Goal: Task Accomplishment & Management: Manage account settings

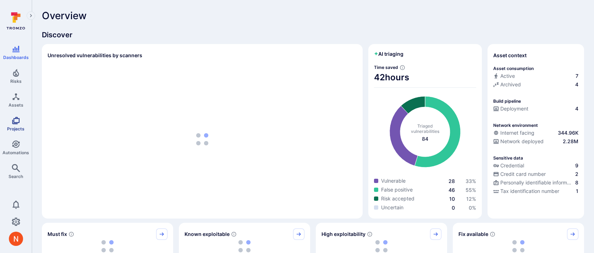
click at [12, 131] on link "Projects" at bounding box center [16, 123] width 32 height 21
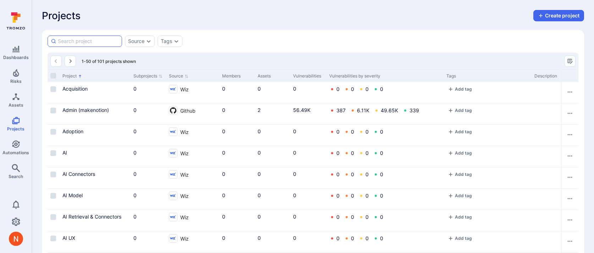
click at [89, 41] on input at bounding box center [88, 41] width 61 height 7
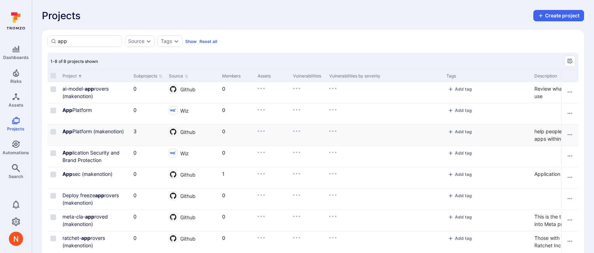
scroll to position [15, 0]
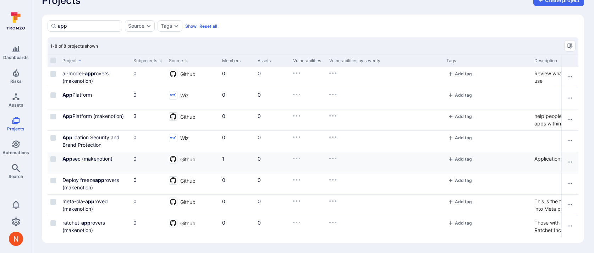
type input "app"
click at [72, 160] on link "App sec (makenotion)" at bounding box center [87, 158] width 50 height 6
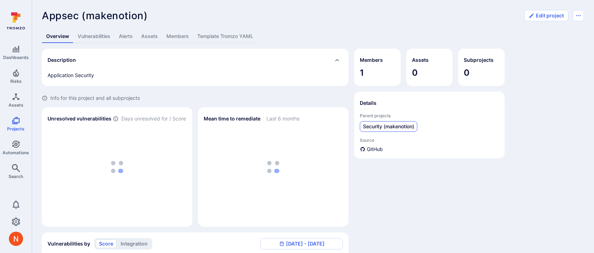
click at [374, 124] on span "Security (makenotion)" at bounding box center [388, 126] width 51 height 7
click at [373, 124] on span "Engineering (makenotion)" at bounding box center [392, 126] width 59 height 7
click at [162, 32] on link "Assets" at bounding box center [149, 36] width 25 height 13
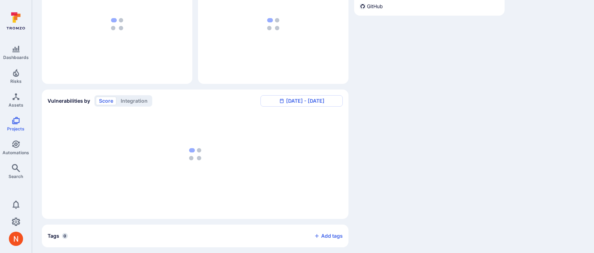
scroll to position [183, 0]
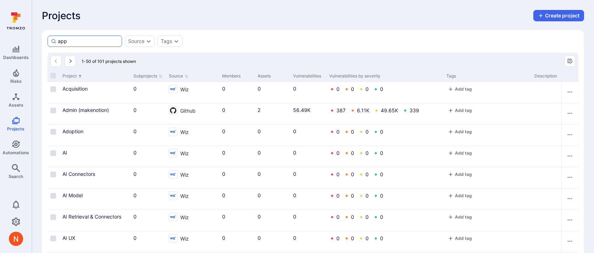
click at [80, 41] on input "app" at bounding box center [88, 41] width 61 height 7
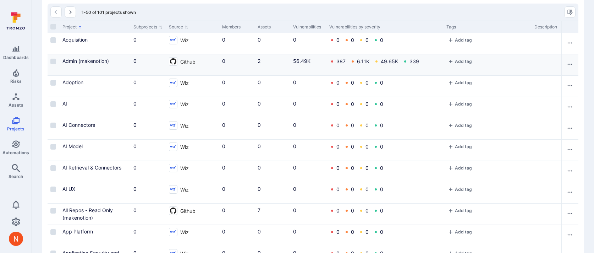
scroll to position [38, 0]
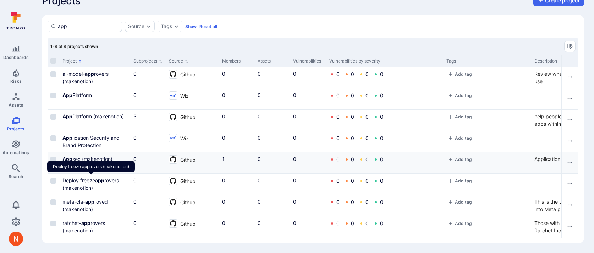
scroll to position [14, 0]
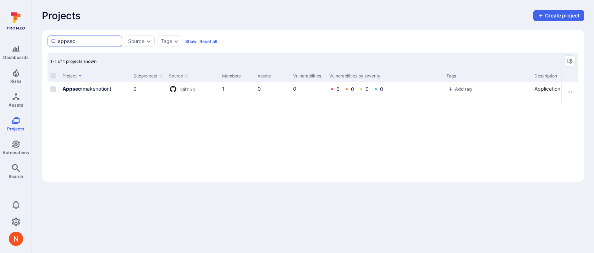
click at [60, 38] on input "appsec" at bounding box center [88, 41] width 61 height 7
type input "datas"
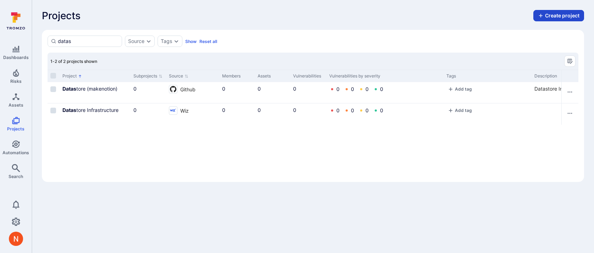
click at [539, 16] on icon "button" at bounding box center [541, 16] width 6 height 6
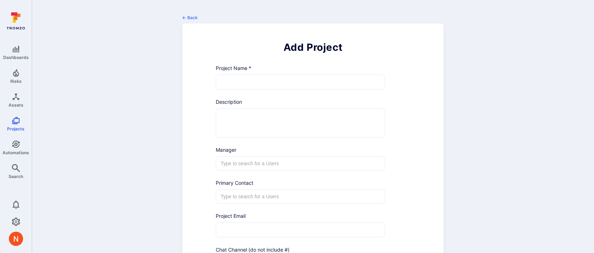
click at [291, 82] on input "text" at bounding box center [300, 82] width 169 height 14
type input "Datastore"
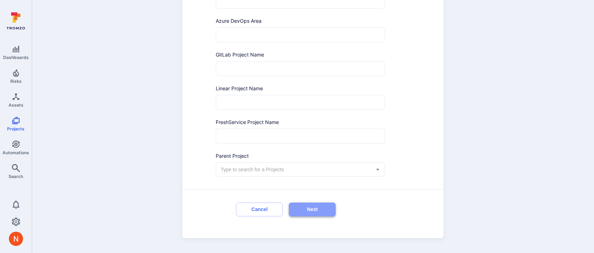
click at [305, 208] on button "Next" at bounding box center [312, 209] width 47 height 14
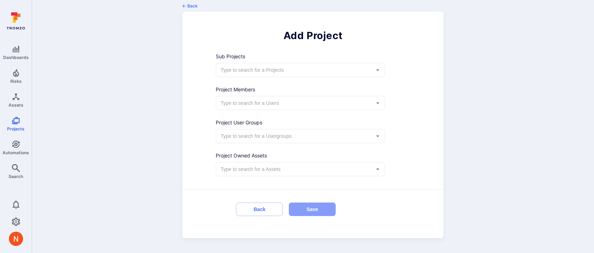
click at [305, 208] on button "Save" at bounding box center [312, 209] width 47 height 14
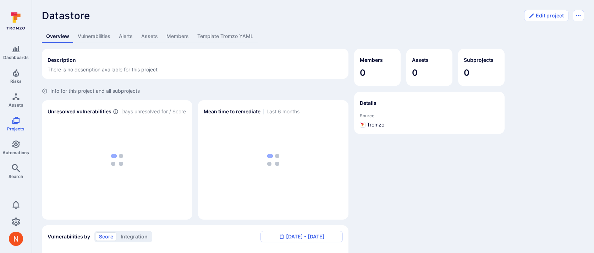
click at [241, 37] on link "Template Tromzo YAML" at bounding box center [225, 36] width 65 height 13
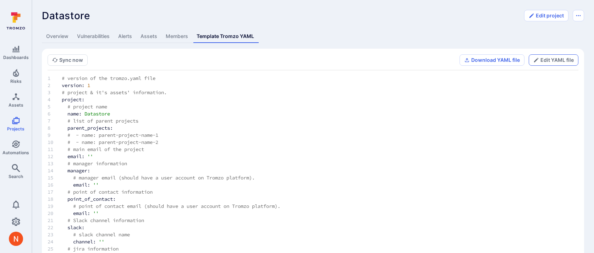
click at [545, 62] on button "Edit YAML file" at bounding box center [554, 59] width 50 height 11
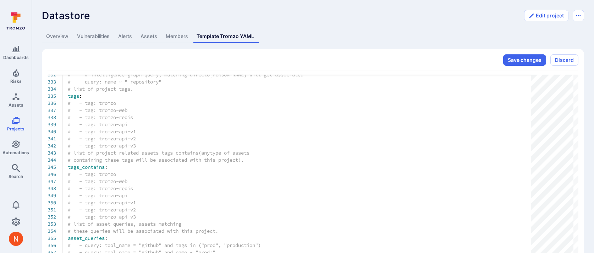
scroll to position [40, 0]
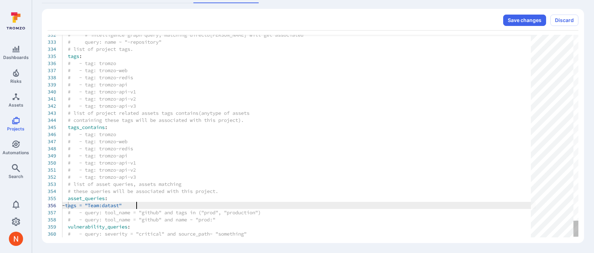
scroll to position [35, 83]
click at [514, 26] on button "Save changes" at bounding box center [524, 20] width 43 height 11
type textarea "# - tag: tromzo-api-v2 # - tag: tromzo-api-v3 # list of asset queries, assets m…"
click at [530, 21] on button "Save changes" at bounding box center [524, 20] width 43 height 11
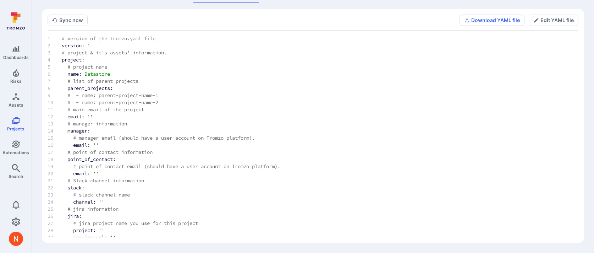
click at [68, 14] on section "Sync now Download YAML file Edit YAML file # version of the tromzo.yaml file ve…" at bounding box center [313, 126] width 542 height 234
click at [68, 18] on button "Sync now" at bounding box center [68, 20] width 40 height 11
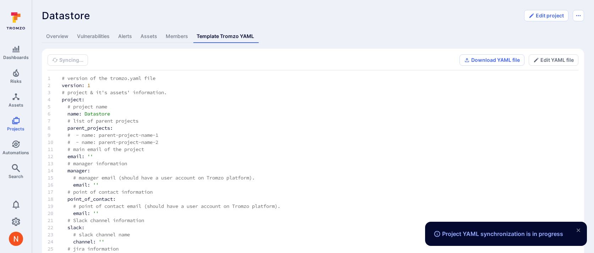
click at [53, 33] on link "Overview" at bounding box center [57, 36] width 31 height 13
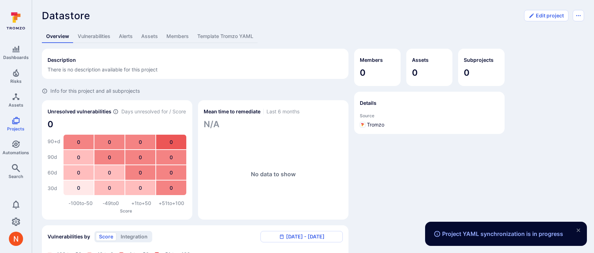
click at [212, 37] on link "Template Tromzo YAML" at bounding box center [225, 36] width 65 height 13
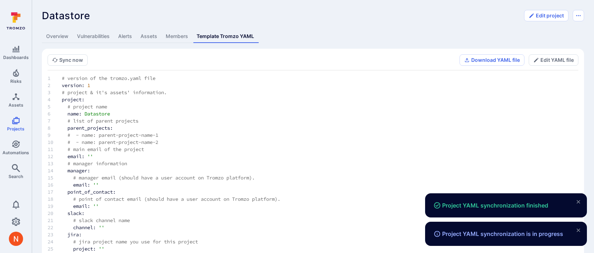
click at [142, 34] on link "Assets" at bounding box center [148, 36] width 25 height 13
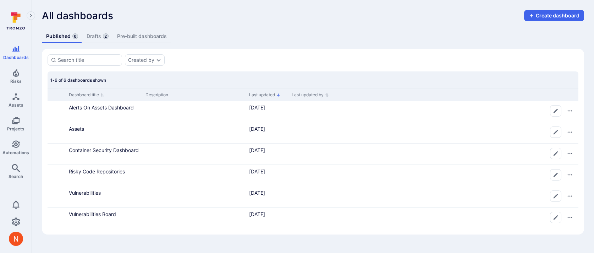
click at [103, 36] on span "2" at bounding box center [106, 36] width 6 height 6
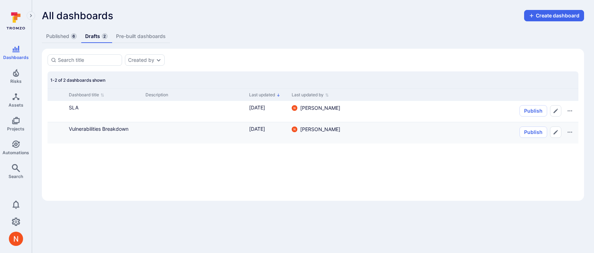
click at [75, 132] on div "Vulnerabilities Breakdown" at bounding box center [104, 128] width 71 height 7
click at [76, 130] on link "Vulnerabilities Breakdown" at bounding box center [99, 129] width 60 height 6
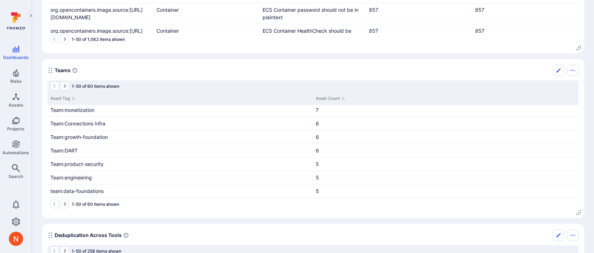
scroll to position [428, 0]
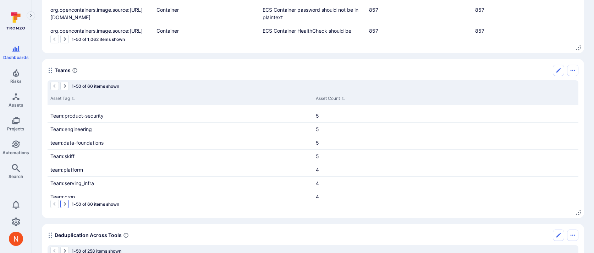
click at [62, 206] on icon "Go to the next page" at bounding box center [65, 204] width 6 height 6
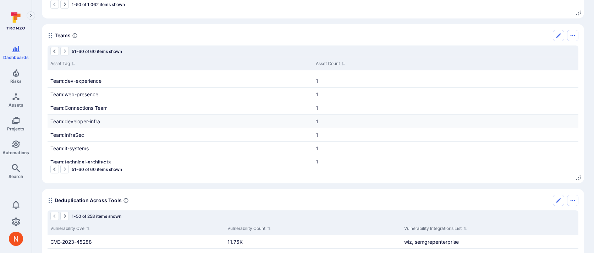
scroll to position [0, 0]
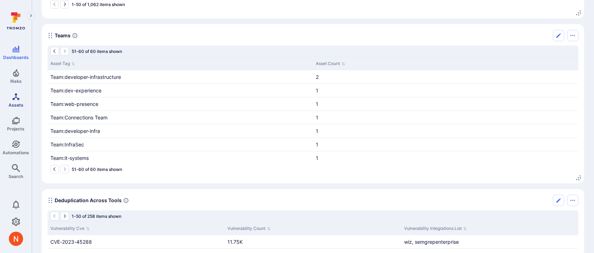
click at [16, 94] on icon "Assets" at bounding box center [15, 96] width 7 height 7
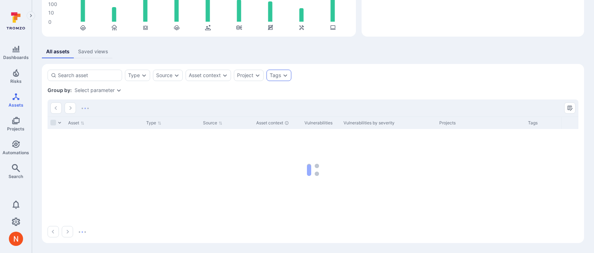
click at [289, 76] on div "Tags" at bounding box center [279, 75] width 25 height 11
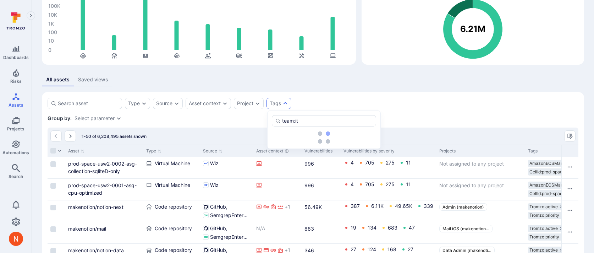
scroll to position [61, 0]
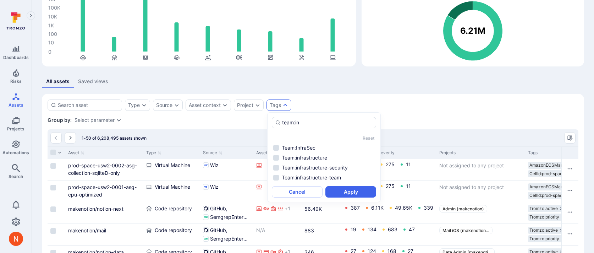
type input "team:in"
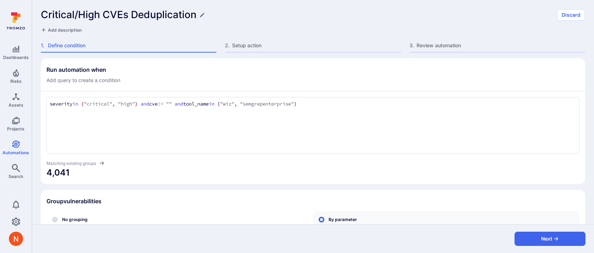
scroll to position [127, 0]
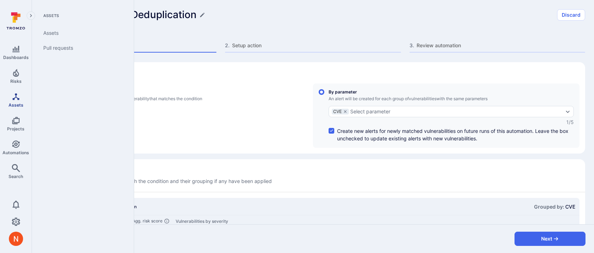
click at [15, 99] on icon "Assets" at bounding box center [16, 96] width 9 height 9
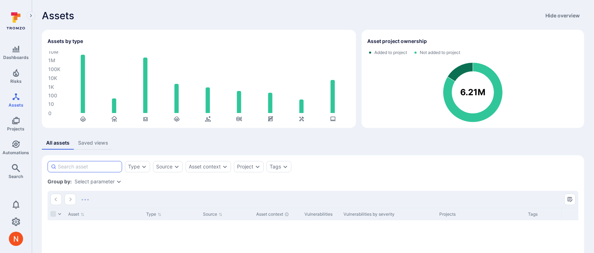
click at [104, 166] on input at bounding box center [88, 166] width 61 height 7
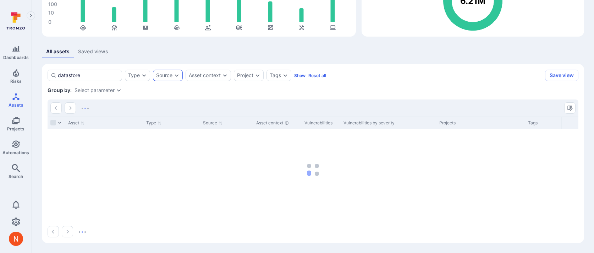
click at [159, 75] on div "Source" at bounding box center [164, 75] width 16 height 6
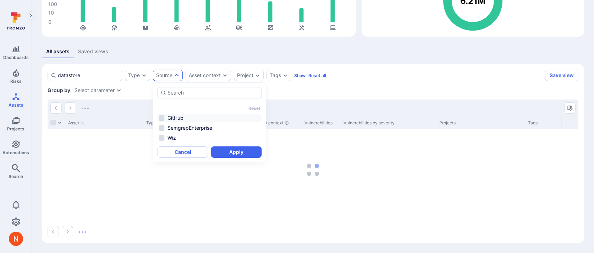
click at [178, 121] on li "GitHub" at bounding box center [210, 118] width 104 height 9
click at [181, 129] on li "SemgrepEnterprise" at bounding box center [210, 128] width 104 height 9
click at [219, 152] on button "Apply" at bounding box center [236, 151] width 51 height 11
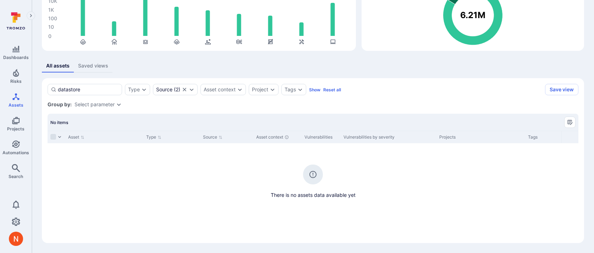
scroll to position [77, 0]
click at [90, 89] on input "datastore" at bounding box center [88, 89] width 61 height 7
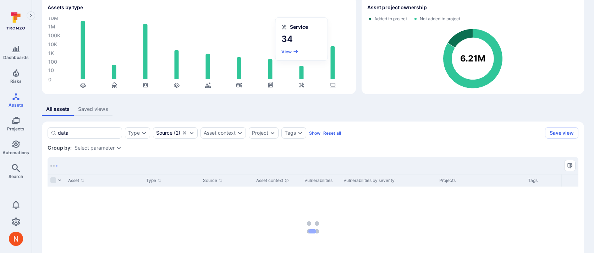
scroll to position [77, 0]
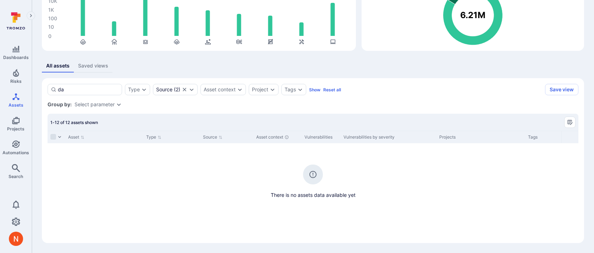
type input "d"
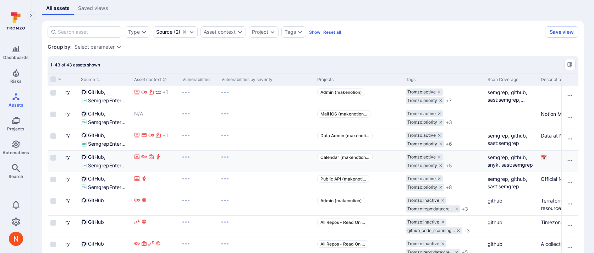
scroll to position [0, 142]
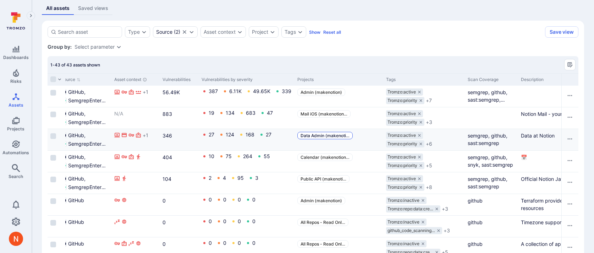
click at [329, 137] on span "Data Admin (makenoti …" at bounding box center [325, 135] width 49 height 5
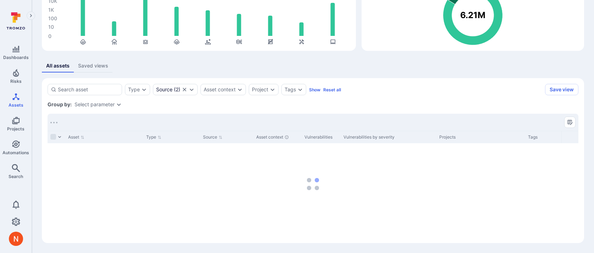
scroll to position [77, 0]
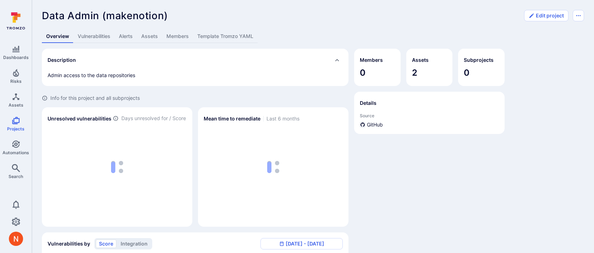
click at [140, 32] on link "Assets" at bounding box center [149, 36] width 25 height 13
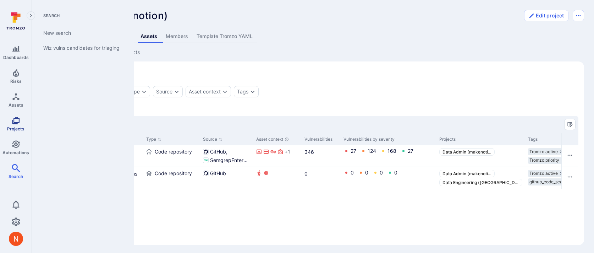
click at [15, 116] on icon "Projects" at bounding box center [16, 120] width 9 height 9
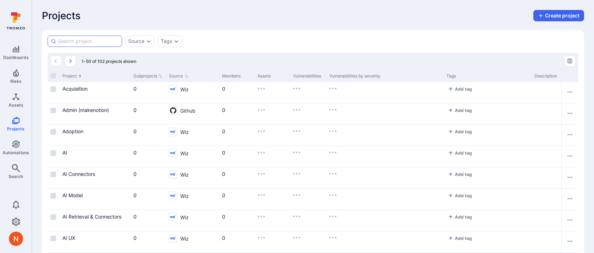
click at [92, 44] on input at bounding box center [88, 41] width 61 height 7
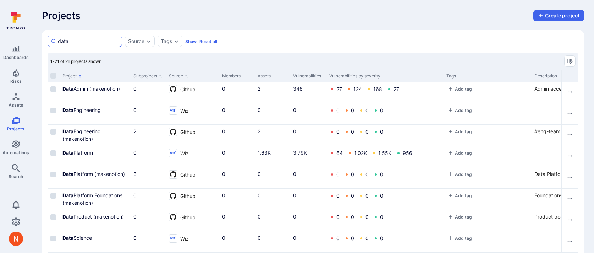
click at [82, 38] on input "data" at bounding box center [88, 41] width 61 height 7
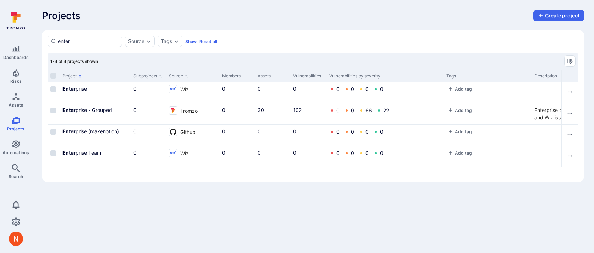
type input "enter"
click at [9, 174] on span "Search" at bounding box center [16, 176] width 15 height 5
click at [80, 86] on link "Enter prise" at bounding box center [74, 89] width 24 height 6
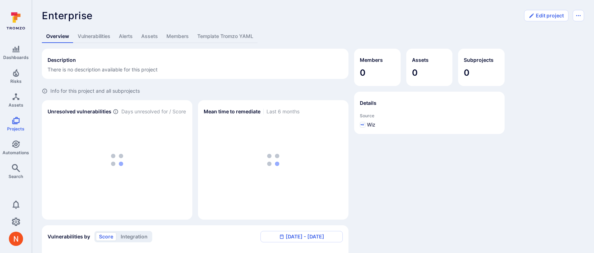
click at [154, 34] on link "Assets" at bounding box center [149, 36] width 25 height 13
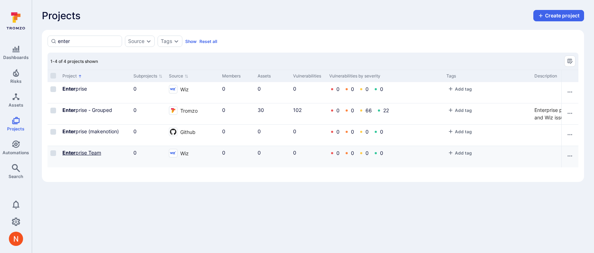
click at [83, 154] on link "Enter prise Team" at bounding box center [81, 152] width 39 height 6
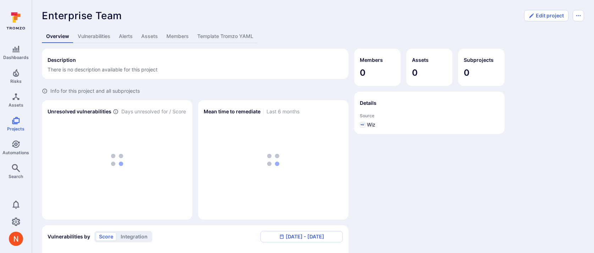
click at [153, 37] on link "Assets" at bounding box center [149, 36] width 25 height 13
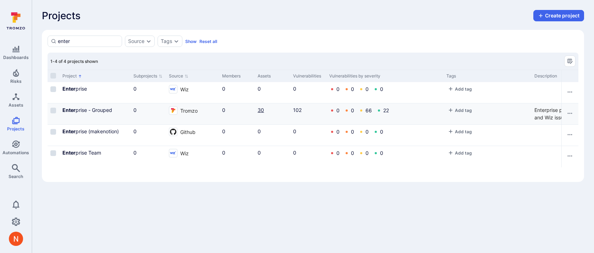
click at [261, 110] on link "30" at bounding box center [261, 110] width 6 height 6
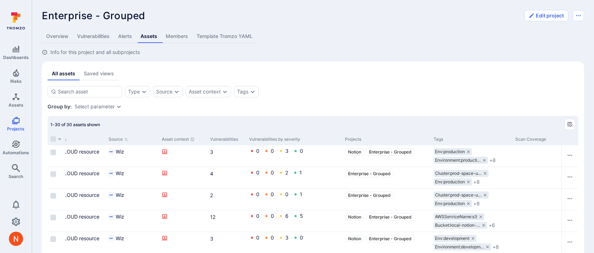
click at [228, 40] on link "Template Tromzo YAML" at bounding box center [224, 36] width 65 height 13
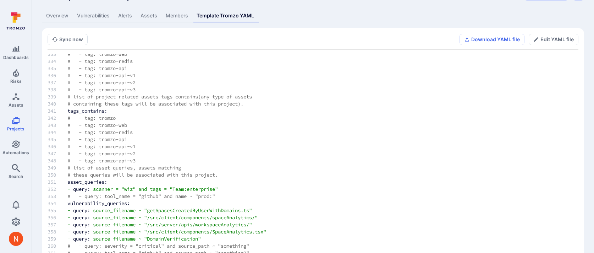
scroll to position [40, 0]
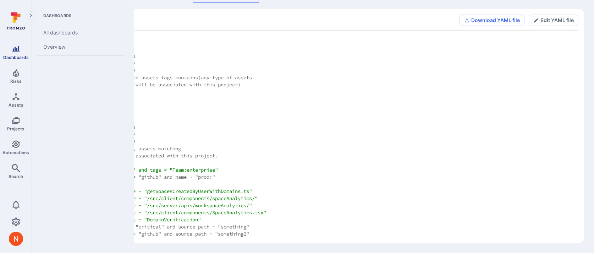
click at [17, 60] on link "Dashboards" at bounding box center [16, 52] width 32 height 21
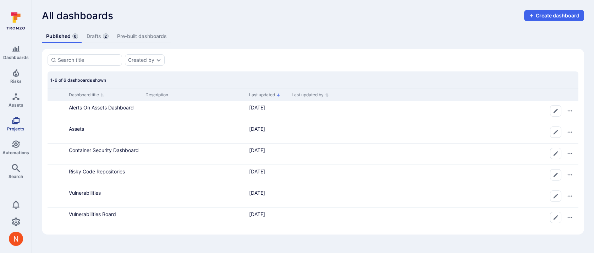
click at [10, 122] on link "Projects" at bounding box center [16, 123] width 32 height 21
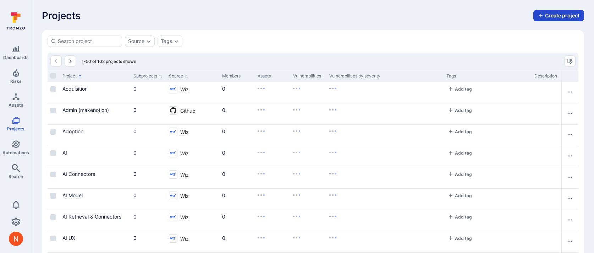
click at [546, 14] on button "Create project" at bounding box center [559, 15] width 51 height 11
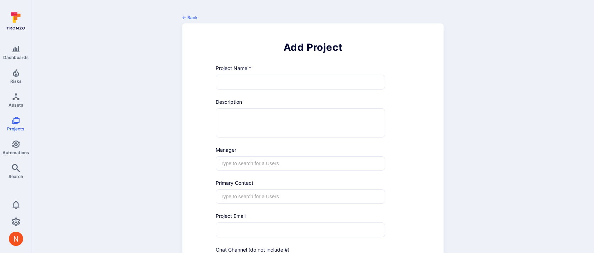
click at [249, 84] on input "text" at bounding box center [300, 82] width 169 height 14
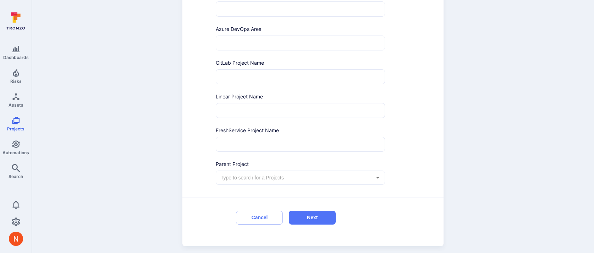
scroll to position [330, 0]
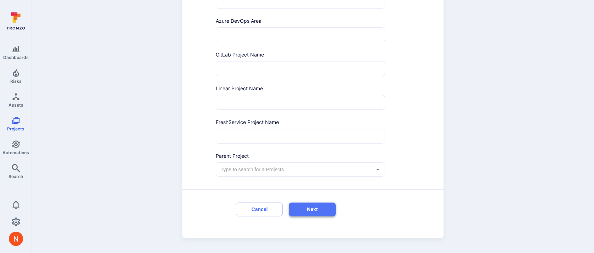
type input "Appsec"
click at [301, 205] on button "Next" at bounding box center [312, 209] width 47 height 14
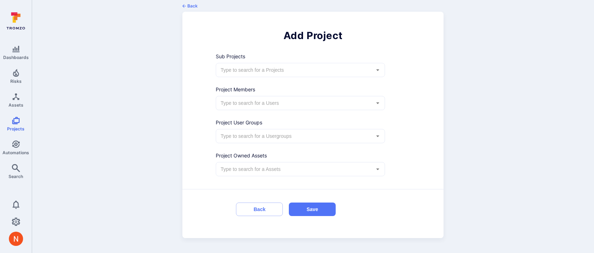
scroll to position [12, 0]
click at [301, 205] on button "Save" at bounding box center [312, 209] width 47 height 14
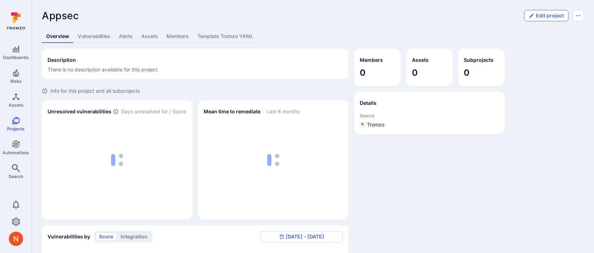
click at [551, 16] on button "Edit project" at bounding box center [546, 15] width 44 height 11
click at [12, 125] on link "Projects" at bounding box center [16, 123] width 32 height 21
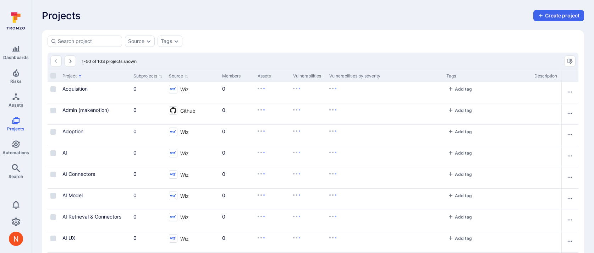
click at [564, 16] on button "Create project" at bounding box center [559, 15] width 51 height 11
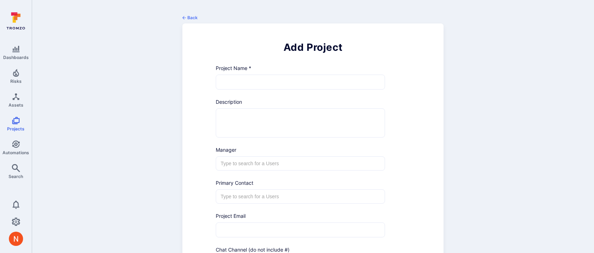
click at [239, 85] on input "text" at bounding box center [300, 82] width 169 height 14
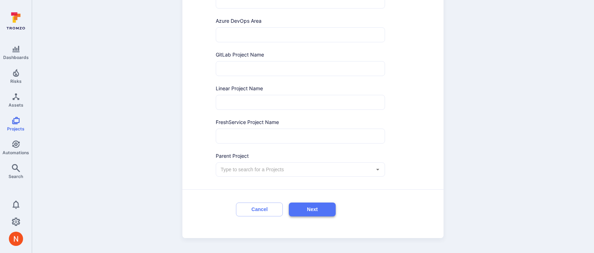
type input "DART"
click at [313, 207] on button "Next" at bounding box center [312, 209] width 47 height 14
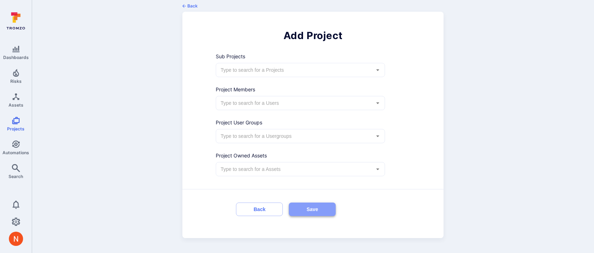
click at [302, 206] on button "Save" at bounding box center [312, 209] width 47 height 14
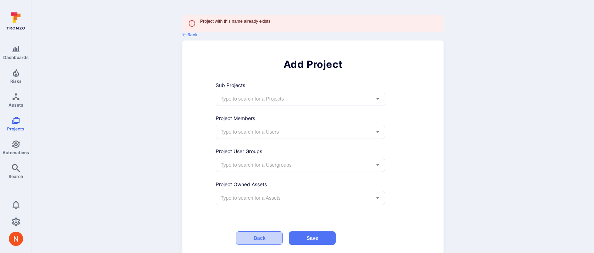
click at [250, 239] on button "Back" at bounding box center [259, 238] width 47 height 14
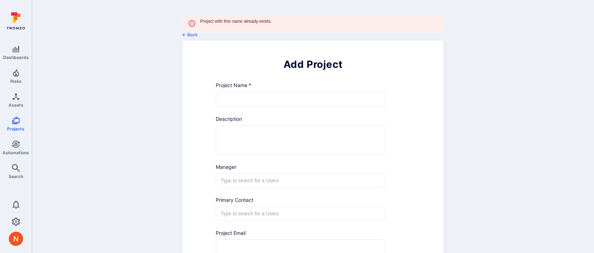
click at [230, 100] on input "text" at bounding box center [300, 99] width 169 height 14
click at [13, 220] on icon "Settings" at bounding box center [16, 221] width 9 height 9
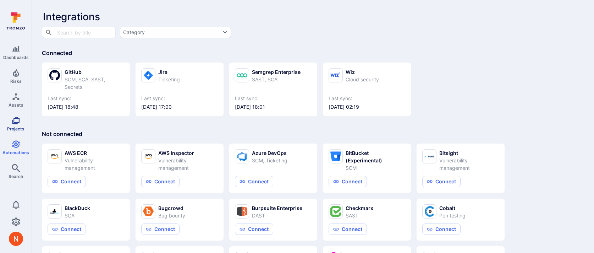
click at [18, 120] on icon "Projects" at bounding box center [16, 120] width 9 height 9
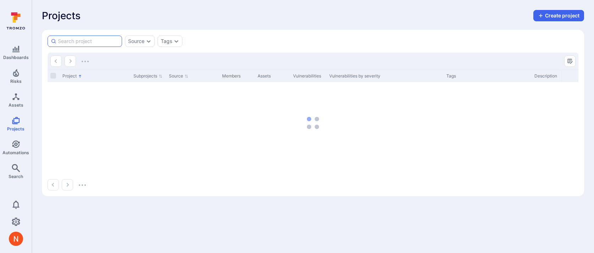
click at [98, 43] on input at bounding box center [88, 41] width 61 height 7
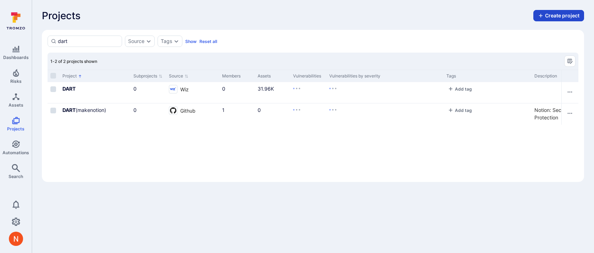
type input "dart"
click at [549, 17] on button "Create project" at bounding box center [559, 15] width 51 height 11
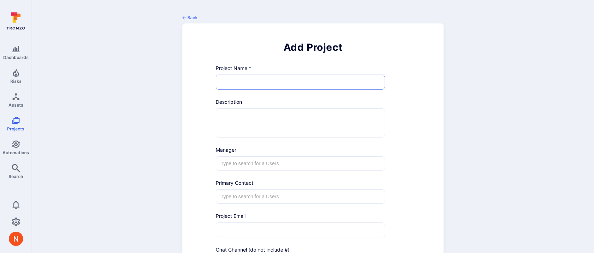
click at [264, 87] on input "text" at bounding box center [300, 82] width 169 height 14
click at [235, 78] on input "DART" at bounding box center [300, 82] width 169 height 14
paste input ": Detection and Response Team"
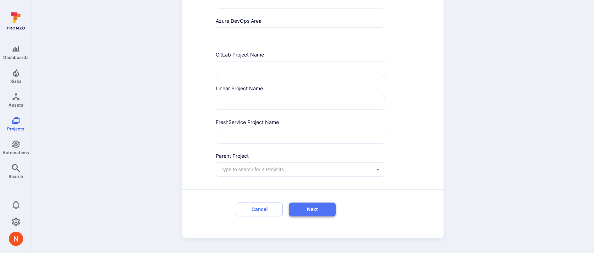
type input "DART: Detection and Response Team"
click at [313, 209] on button "Next" at bounding box center [312, 209] width 47 height 14
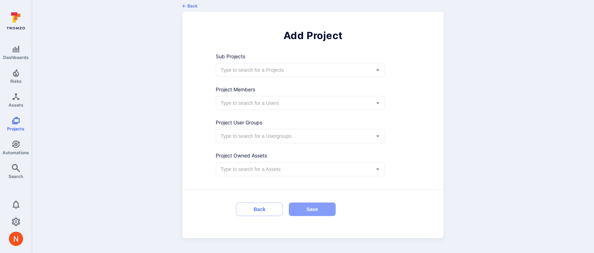
click at [313, 209] on button "Save" at bounding box center [312, 209] width 47 height 14
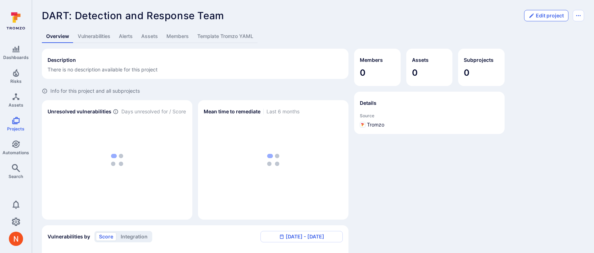
click at [548, 12] on button "Edit project" at bounding box center [546, 15] width 44 height 11
click at [224, 36] on link "Template Tromzo YAML" at bounding box center [225, 36] width 65 height 13
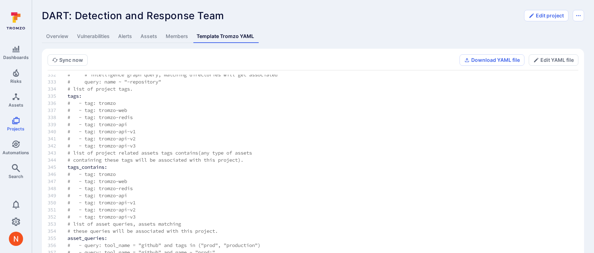
scroll to position [40, 0]
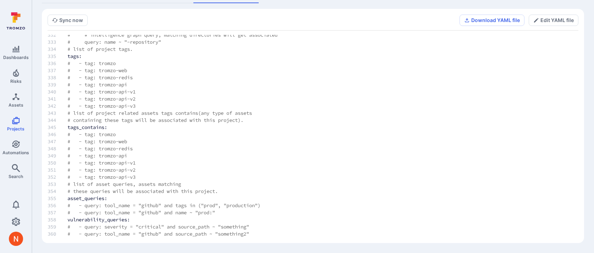
click at [552, 14] on section "Sync now Download YAML file Edit YAML file # version of the tromzo.yaml file ve…" at bounding box center [313, 126] width 542 height 234
click at [548, 20] on button "Edit YAML file" at bounding box center [554, 20] width 50 height 11
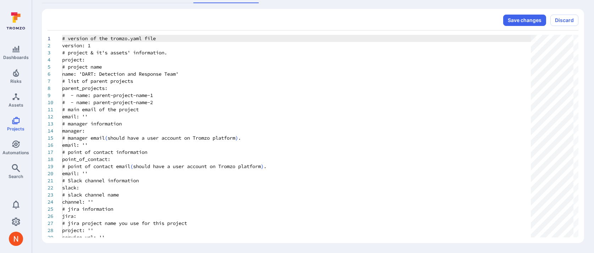
scroll to position [71, 0]
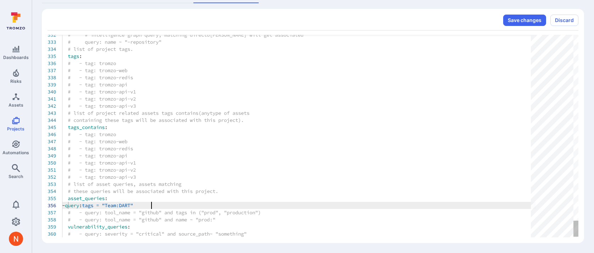
scroll to position [35, 89]
type textarea "# - tag: tromzo-api-v2 # - tag: tromzo-api-v3 # list of asset queries, assets m…"
click at [532, 17] on button "Save changes" at bounding box center [524, 20] width 43 height 11
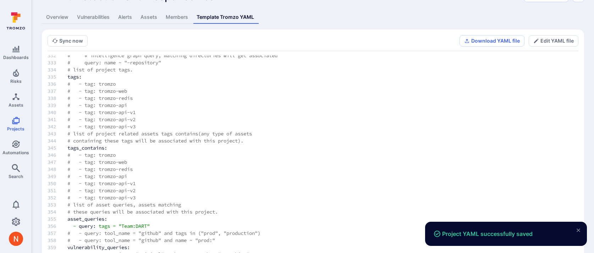
scroll to position [0, 0]
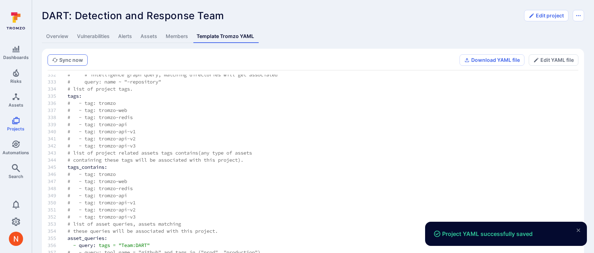
click at [77, 55] on button "Sync now" at bounding box center [68, 59] width 40 height 11
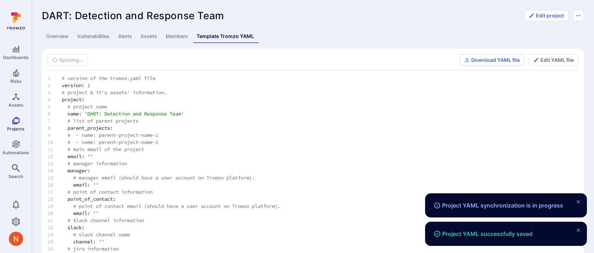
click at [22, 120] on link "Projects" at bounding box center [16, 123] width 32 height 21
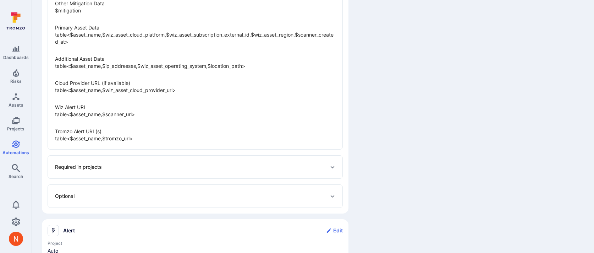
scroll to position [661, 0]
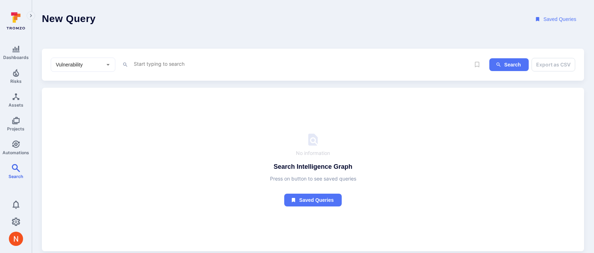
click at [158, 67] on textarea "Intelligence Graph search area" at bounding box center [301, 63] width 337 height 9
paste textarea "/database/"
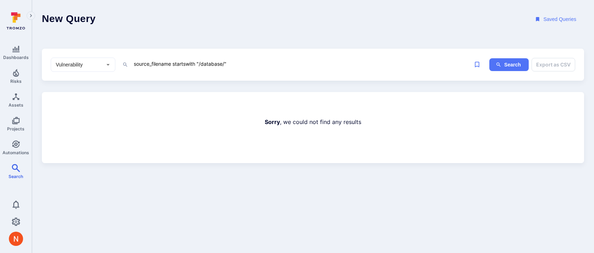
drag, startPoint x: 201, startPoint y: 64, endPoint x: 226, endPoint y: 62, distance: 25.6
click at [226, 62] on textarea "source_filename startswith "/database/"" at bounding box center [301, 63] width 337 height 9
paste textarea "src/database-migrations"
drag, startPoint x: 200, startPoint y: 63, endPoint x: 263, endPoint y: 61, distance: 62.5
click at [263, 61] on textarea "source_filename startswith "/src/database-migrations/"" at bounding box center [301, 63] width 337 height 9
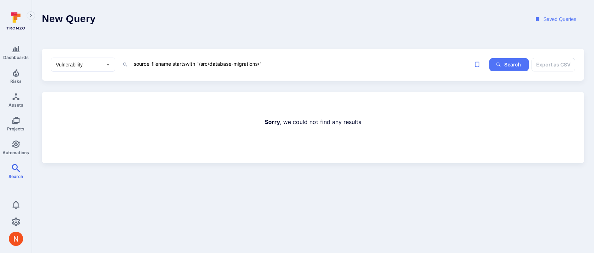
paste textarea "server-environment/postgres/"
type textarea "source_filename startswith "/src/server-environment/postgres/""
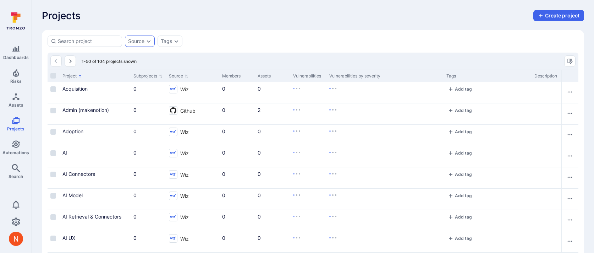
click at [136, 40] on div "Source" at bounding box center [136, 41] width 16 height 6
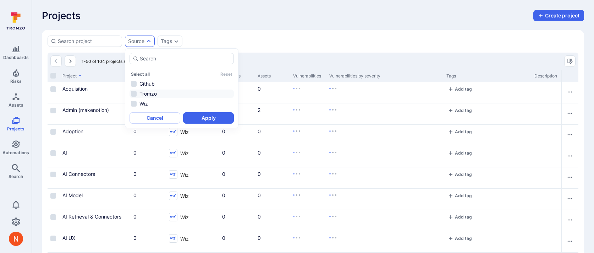
click at [141, 92] on li "Tromzo" at bounding box center [182, 93] width 104 height 9
click at [217, 123] on div "Select all Reset Github Tromzo Wiz Cancel Apply" at bounding box center [182, 88] width 114 height 80
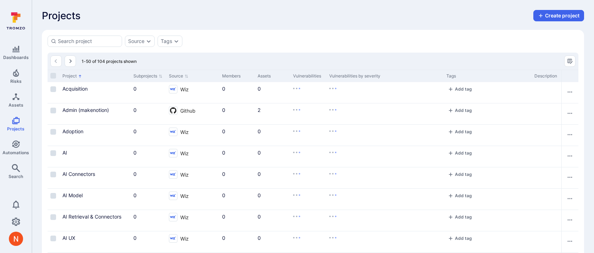
click at [135, 42] on div "Source" at bounding box center [136, 41] width 16 height 6
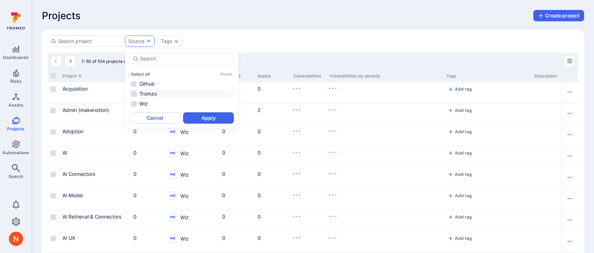
click at [173, 92] on li "Tromzo" at bounding box center [182, 93] width 104 height 9
click at [200, 120] on button "Apply" at bounding box center [208, 117] width 51 height 11
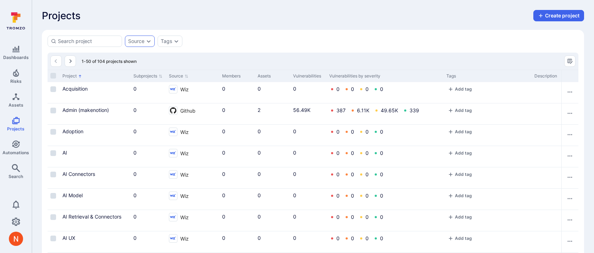
click at [144, 41] on div "Source" at bounding box center [140, 40] width 30 height 11
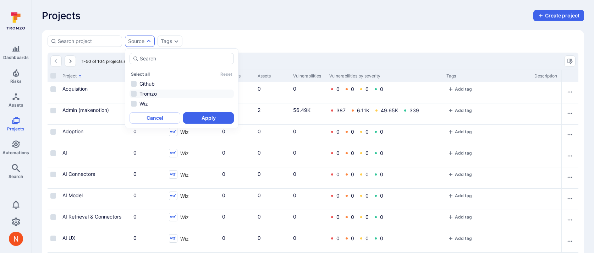
click at [153, 96] on li "Tromzo" at bounding box center [182, 93] width 104 height 9
click at [194, 118] on button "Apply" at bounding box center [208, 117] width 51 height 11
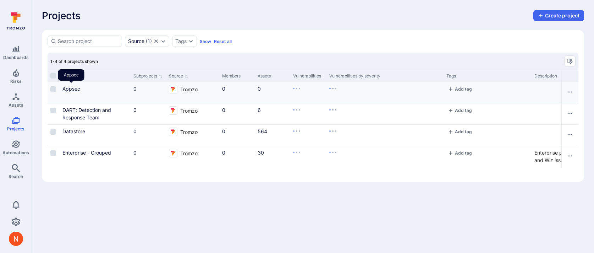
click at [77, 88] on link "Appsec" at bounding box center [71, 89] width 18 height 6
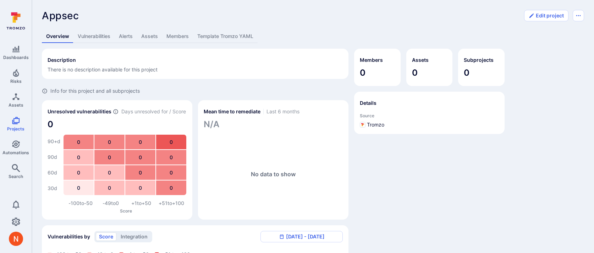
click at [533, 9] on div "Appsec ... Show more Edit project Overview Vulnerabilities Alerts Assets Member…" at bounding box center [313, 214] width 562 height 428
click at [533, 17] on icon "button" at bounding box center [532, 16] width 6 height 6
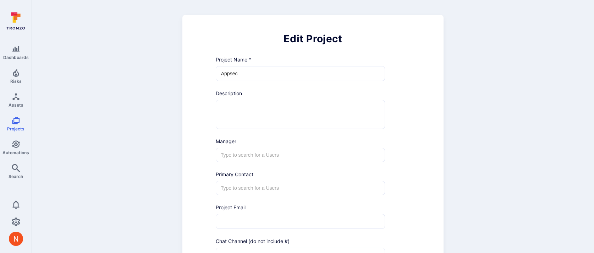
click at [229, 69] on input "Appsec" at bounding box center [300, 73] width 169 height 14
paste input ": Application Security"
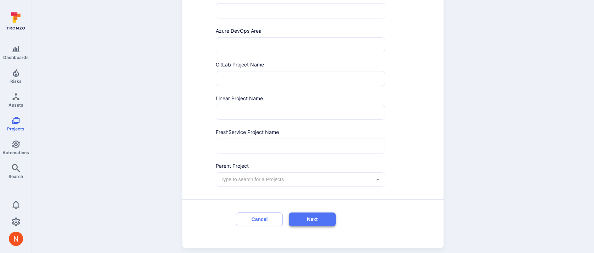
type input "Appsec: Application Security"
click at [322, 220] on button "Next" at bounding box center [312, 219] width 47 height 14
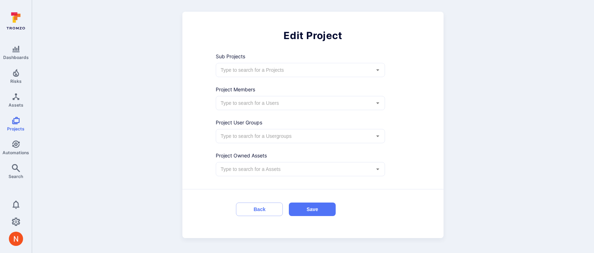
scroll to position [3, 0]
click at [317, 212] on button "Save" at bounding box center [312, 209] width 47 height 14
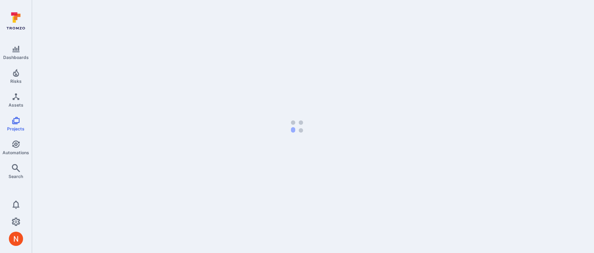
scroll to position [0, 0]
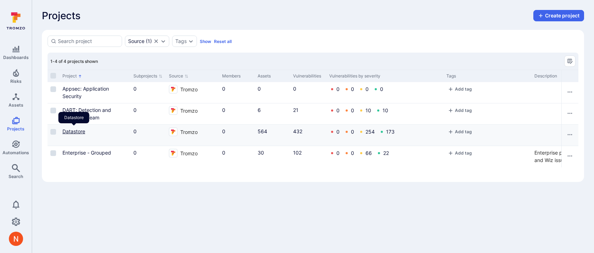
click at [77, 131] on link "Datastore" at bounding box center [73, 131] width 23 height 6
click at [80, 151] on link "Enterprise - Grouped" at bounding box center [86, 152] width 49 height 6
click at [556, 13] on button "Create project" at bounding box center [559, 15] width 51 height 11
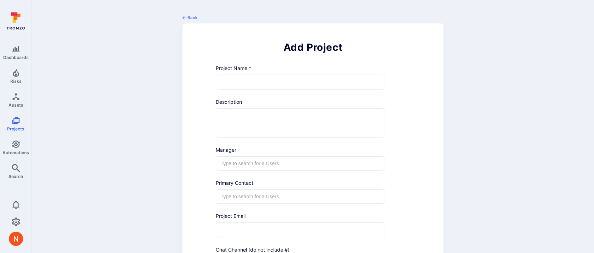
click at [327, 83] on input "text" at bounding box center [300, 82] width 169 height 14
paste input "ITO: IT Operations"
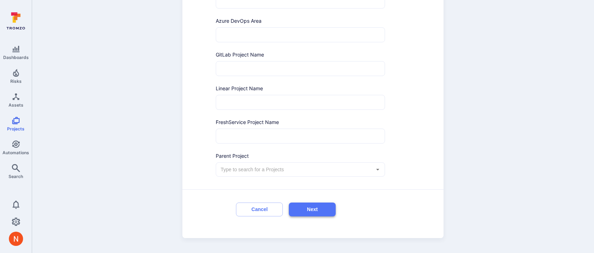
type input "ITO: IT Operations"
click at [314, 203] on button "Next" at bounding box center [312, 209] width 47 height 14
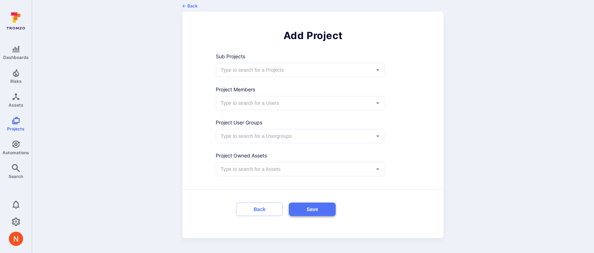
click at [314, 208] on button "Save" at bounding box center [312, 209] width 47 height 14
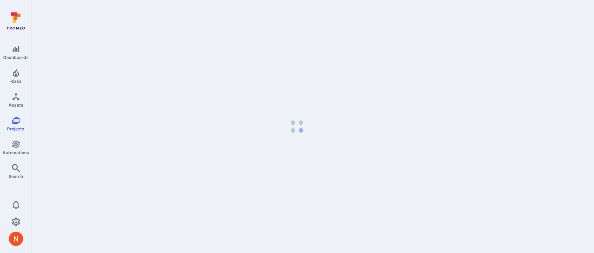
scroll to position [0, 0]
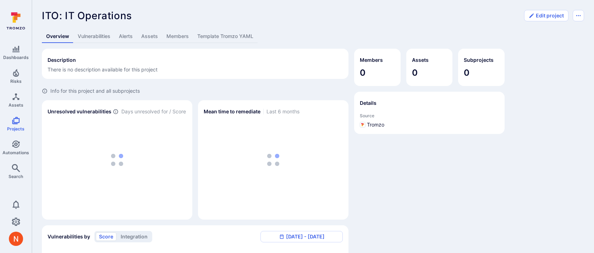
click at [248, 32] on link "Template Tromzo YAML" at bounding box center [225, 36] width 65 height 13
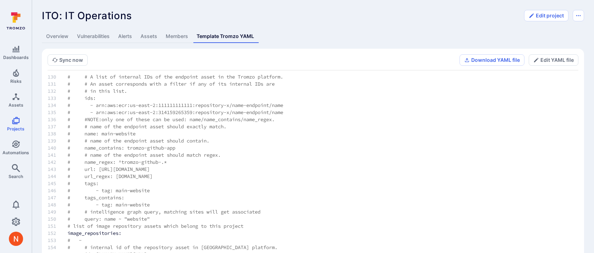
scroll to position [961, 0]
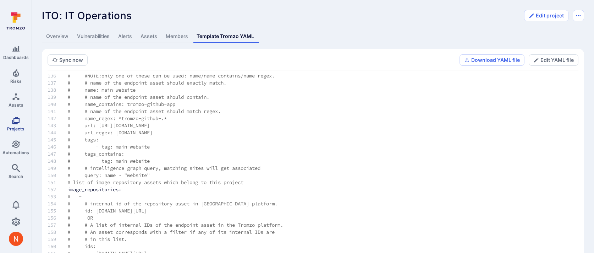
click at [17, 120] on icon "Projects" at bounding box center [16, 120] width 9 height 9
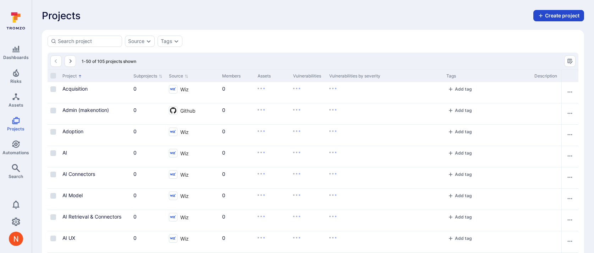
click at [547, 14] on button "Create project" at bounding box center [559, 15] width 51 height 11
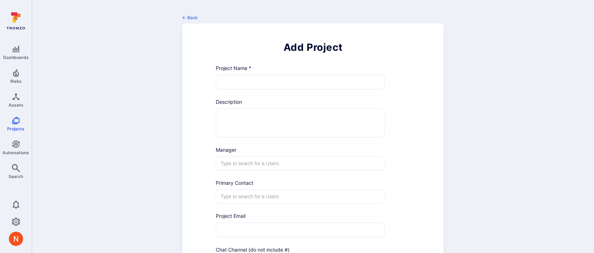
click at [224, 78] on input "text" at bounding box center [300, 82] width 169 height 14
paste input "DOIT: Deploy and Observability Infra Team"
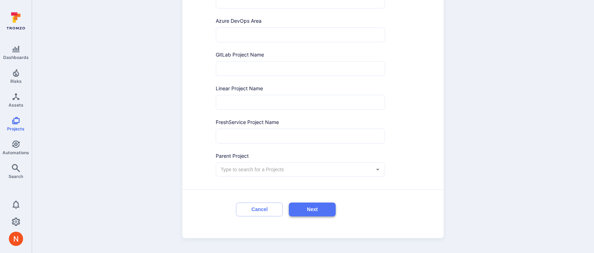
type input "DOIT: Deploy and Observability Infra Team"
click at [297, 208] on button "Next" at bounding box center [312, 209] width 47 height 14
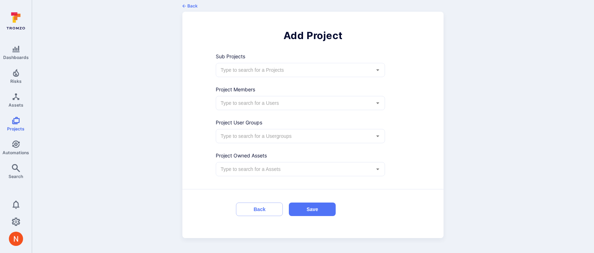
scroll to position [12, 0]
click at [297, 208] on button "Save" at bounding box center [312, 209] width 47 height 14
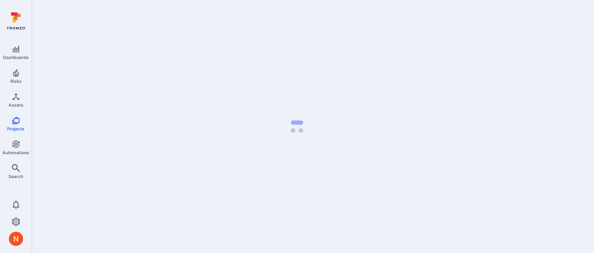
scroll to position [0, 0]
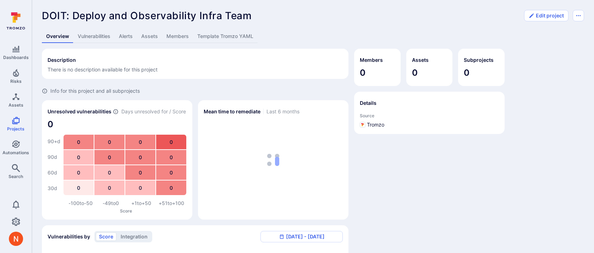
click at [233, 36] on link "Template Tromzo YAML" at bounding box center [225, 36] width 65 height 13
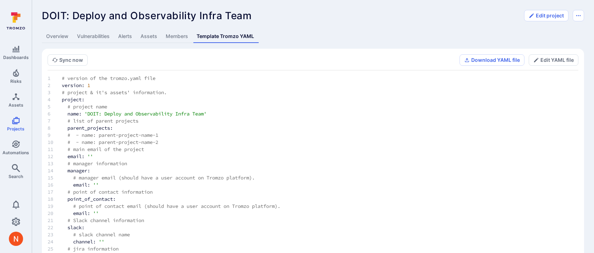
scroll to position [23, 0]
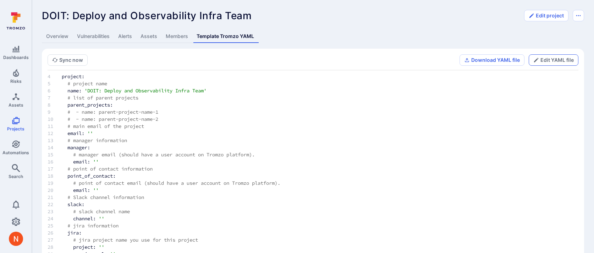
click at [548, 60] on button "Edit YAML file" at bounding box center [554, 59] width 50 height 11
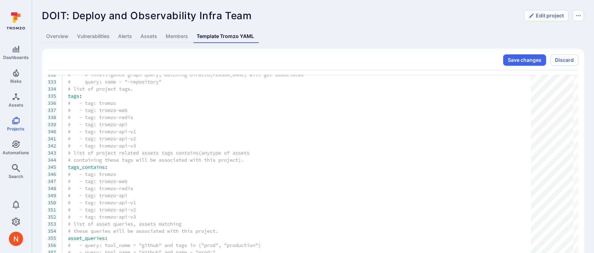
scroll to position [40, 0]
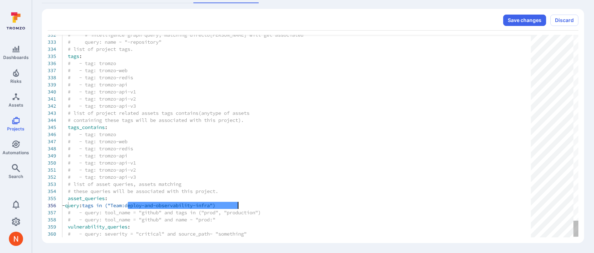
scroll to position [35, 176]
drag, startPoint x: 129, startPoint y: 205, endPoint x: 238, endPoint y: 202, distance: 109.4
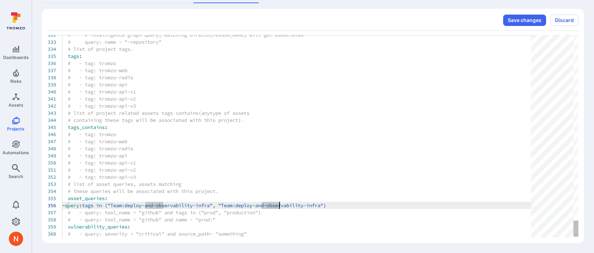
scroll to position [35, 220]
type textarea "# - tag: tromzo-api-v2 # - tag: tromzo-api-v3 # list of asset queries, assets m…"
click at [522, 21] on button "Save changes" at bounding box center [524, 20] width 43 height 11
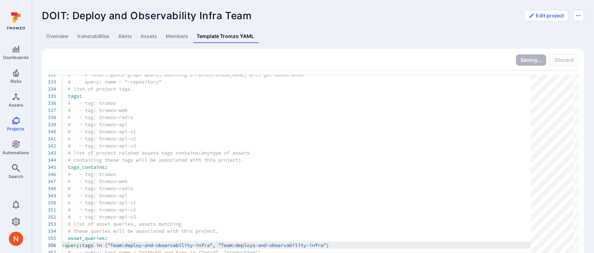
scroll to position [0, 0]
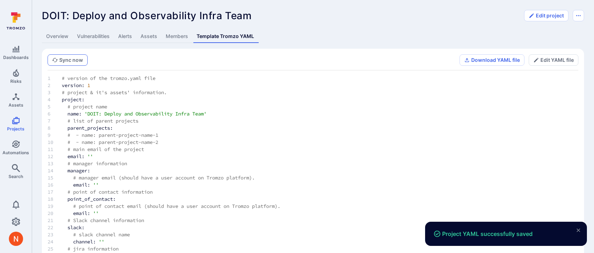
click at [75, 61] on button "Sync now" at bounding box center [68, 59] width 40 height 11
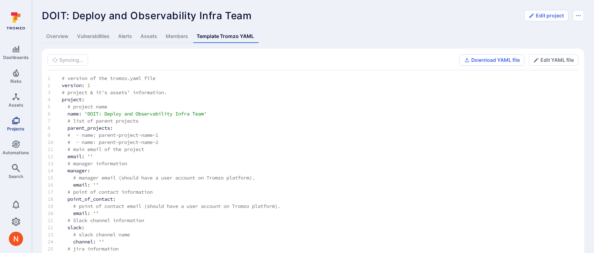
click at [16, 129] on span "Projects" at bounding box center [15, 128] width 17 height 5
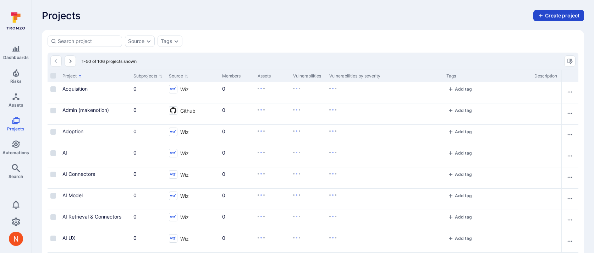
click at [548, 14] on button "Create project" at bounding box center [559, 15] width 51 height 11
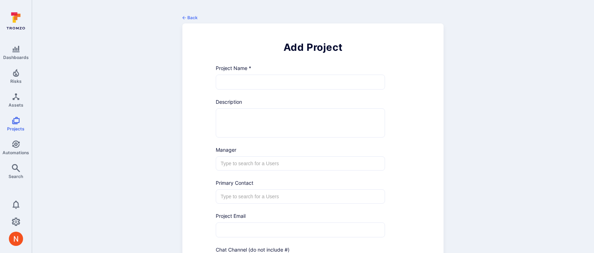
click at [224, 78] on input "text" at bounding box center [300, 82] width 169 height 14
paste input "Web Infra: Web Infrastructure"
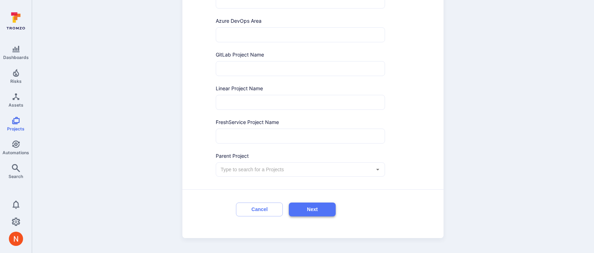
type input "Web Infra: Web Infrastructure"
click at [304, 202] on button "Next" at bounding box center [312, 209] width 47 height 14
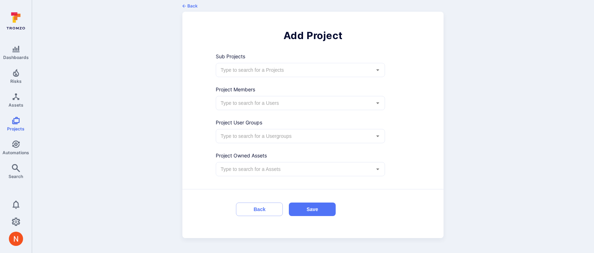
scroll to position [12, 0]
click at [304, 210] on button "Save" at bounding box center [312, 209] width 47 height 14
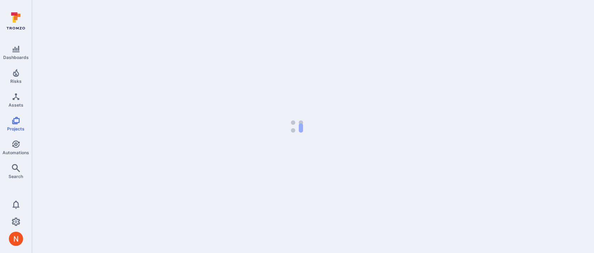
scroll to position [0, 0]
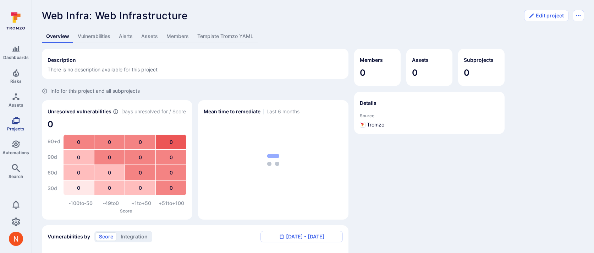
click at [15, 120] on icon "Projects" at bounding box center [16, 120] width 9 height 9
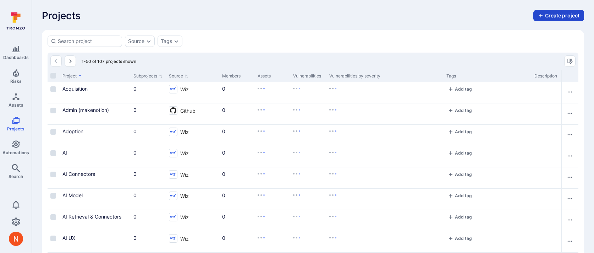
click at [546, 19] on button "Create project" at bounding box center [559, 15] width 51 height 11
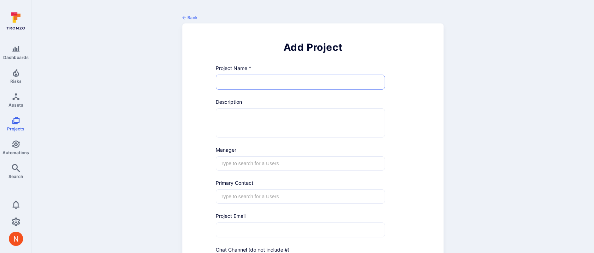
click at [252, 87] on input "text" at bounding box center [300, 82] width 169 height 14
paste input "Infrasec: Infrastructure Security"
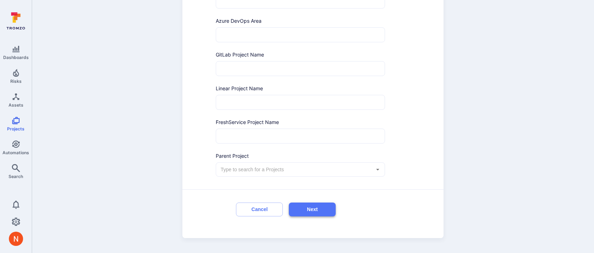
type input "Infrasec: Infrastructure Security"
click at [308, 209] on button "Next" at bounding box center [312, 209] width 47 height 14
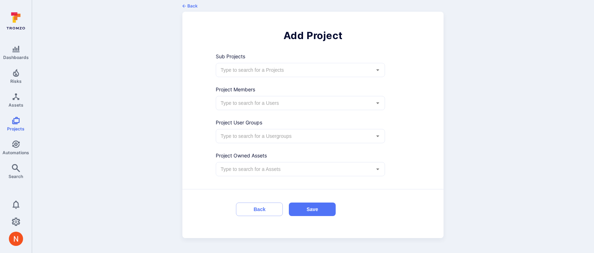
scroll to position [12, 0]
click at [308, 212] on button "Save" at bounding box center [312, 209] width 47 height 14
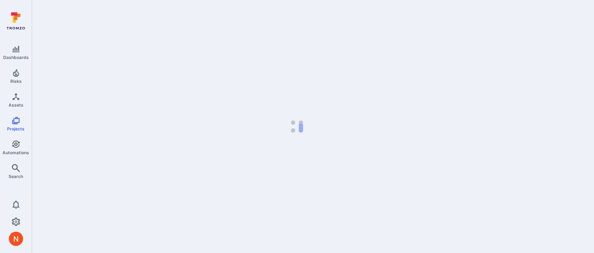
scroll to position [0, 0]
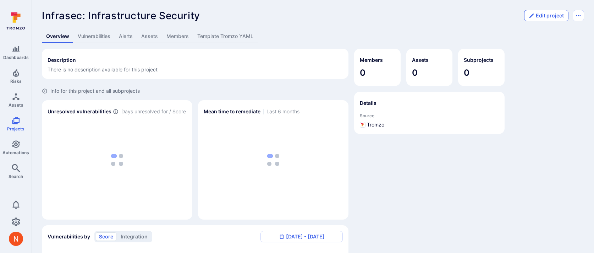
click at [537, 18] on button "Edit project" at bounding box center [546, 15] width 44 height 11
click at [217, 37] on link "Template Tromzo YAML" at bounding box center [225, 36] width 65 height 13
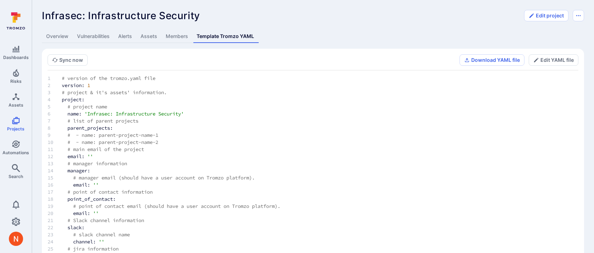
scroll to position [40, 0]
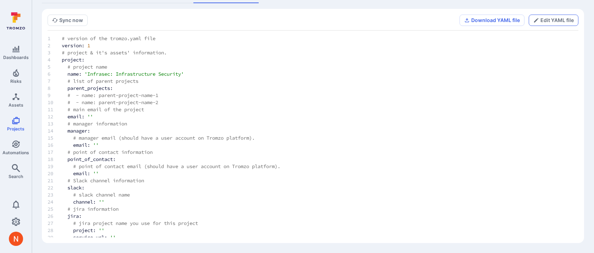
click at [545, 25] on button "Edit YAML file" at bounding box center [554, 20] width 50 height 11
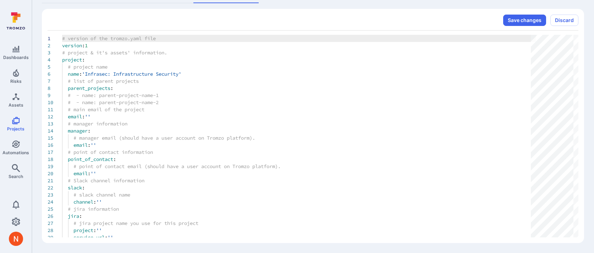
scroll to position [71, 0]
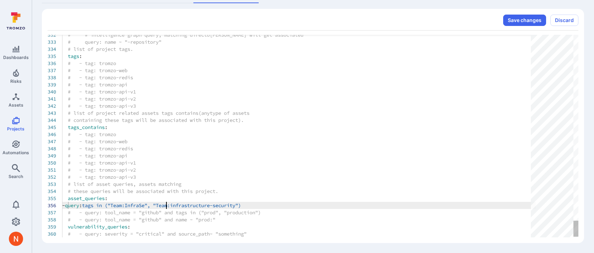
scroll to position [35, 107]
type textarea "# - tag: tromzo-api-v2 # - tag: tromzo-api-v3 # list of asset queries, assets m…"
click at [526, 21] on button "Save changes" at bounding box center [524, 20] width 43 height 11
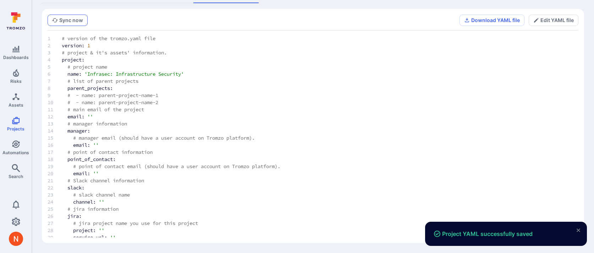
click at [82, 23] on button "Sync now" at bounding box center [68, 20] width 40 height 11
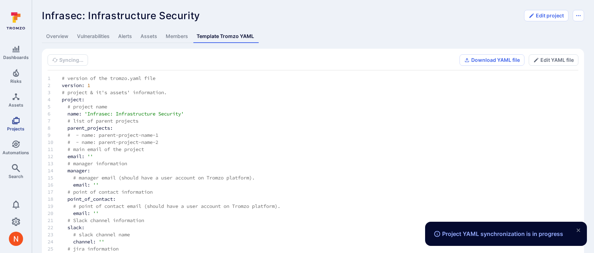
click at [13, 121] on icon "Projects" at bounding box center [15, 120] width 7 height 7
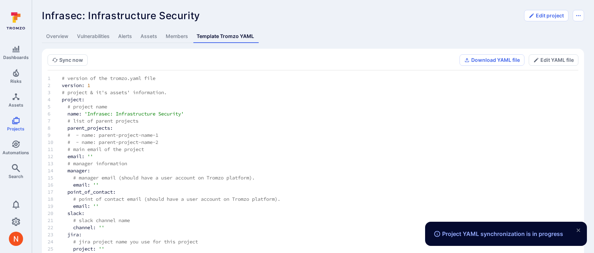
click at [149, 34] on link "Assets" at bounding box center [148, 36] width 25 height 13
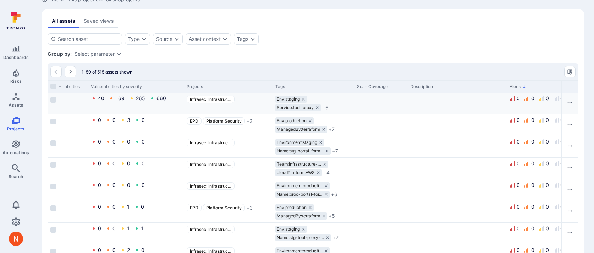
scroll to position [54, 0]
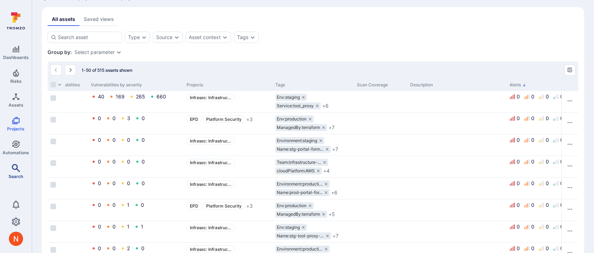
click at [17, 164] on icon "Search" at bounding box center [16, 168] width 9 height 9
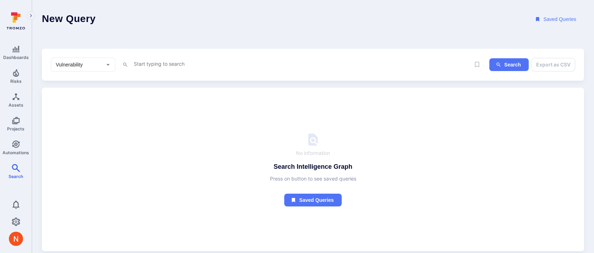
click at [134, 62] on textarea "Intelligence Graph search area" at bounding box center [301, 63] width 337 height 9
paste textarea "/src/client-framework"
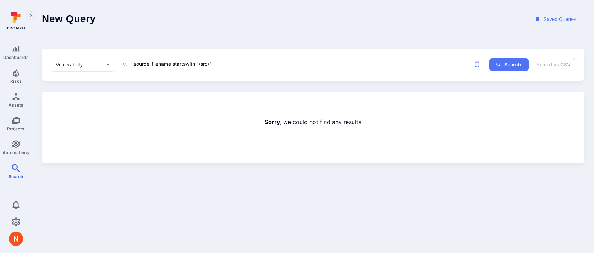
type textarea "source_filename startswith "/src/""
click at [27, 121] on link "Projects" at bounding box center [16, 123] width 32 height 21
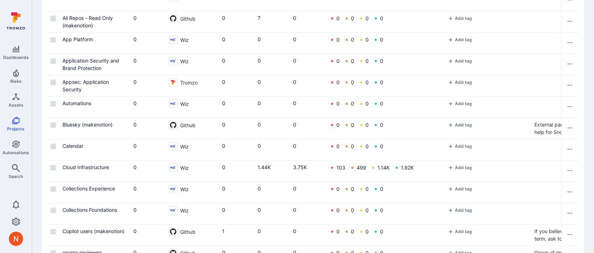
scroll to position [242, 0]
click at [102, 168] on link "Cloud Infrastructure" at bounding box center [85, 166] width 46 height 6
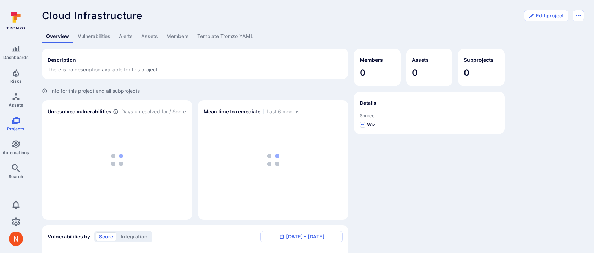
click at [219, 34] on link "Template Tromzo YAML" at bounding box center [225, 36] width 65 height 13
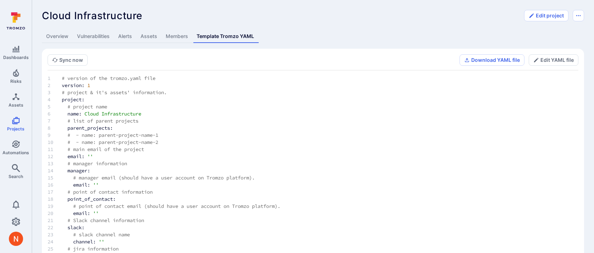
click at [152, 39] on link "Assets" at bounding box center [148, 36] width 25 height 13
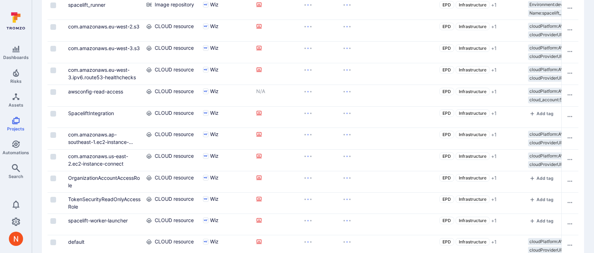
scroll to position [311, 0]
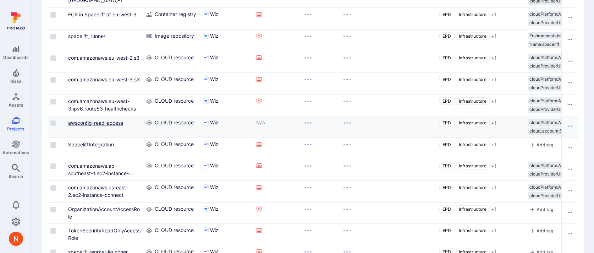
click at [103, 123] on link "awsconfig-read-access" at bounding box center [95, 123] width 55 height 6
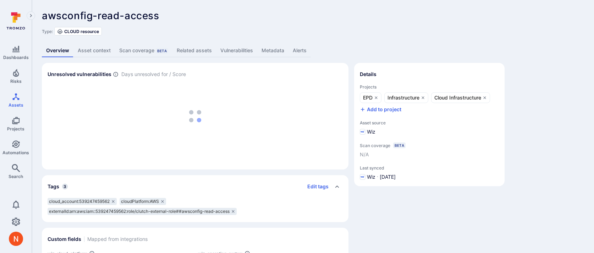
click at [275, 49] on link "Metadata" at bounding box center [272, 50] width 31 height 13
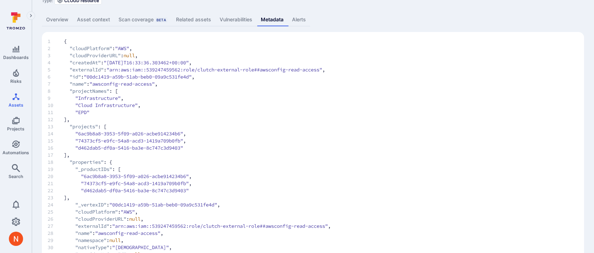
scroll to position [32, 0]
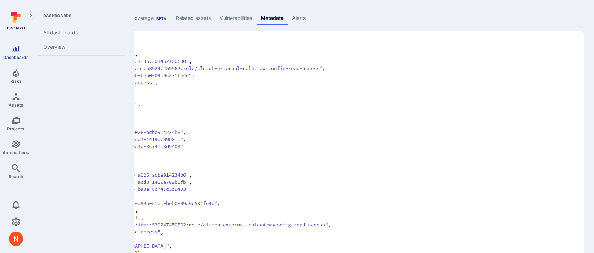
click at [15, 49] on icon "Dashboards" at bounding box center [15, 49] width 7 height 6
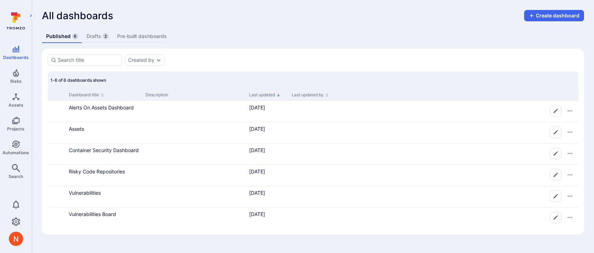
click at [102, 36] on link "Drafts 2" at bounding box center [97, 36] width 31 height 13
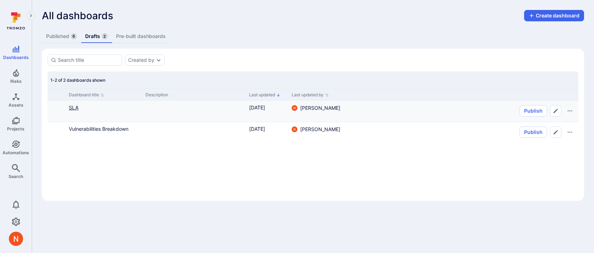
click at [76, 108] on link "SLA" at bounding box center [74, 107] width 10 height 6
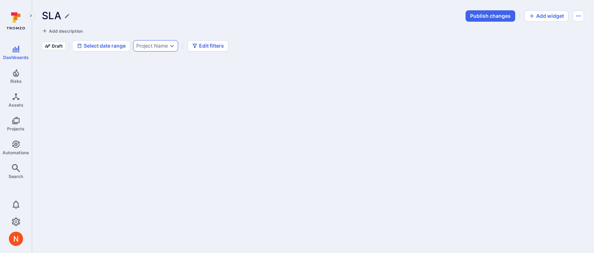
click at [155, 43] on div "Project Name" at bounding box center [152, 46] width 32 height 6
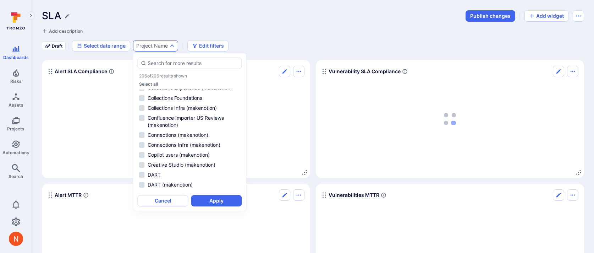
scroll to position [420, 0]
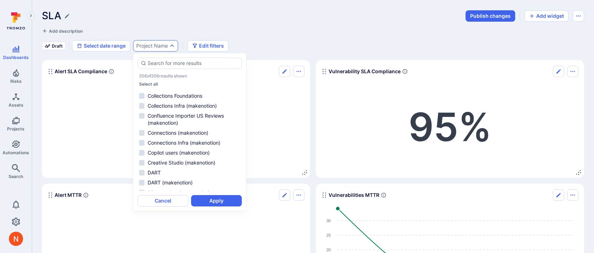
click at [356, 11] on div "SLA" at bounding box center [252, 16] width 420 height 12
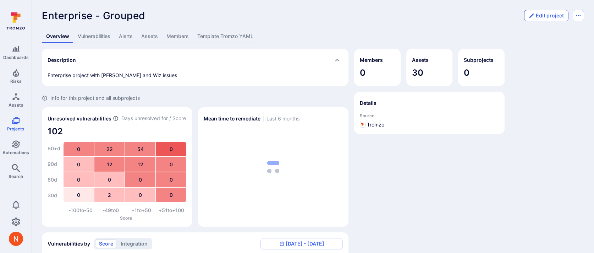
click at [557, 16] on button "Edit project" at bounding box center [546, 15] width 44 height 11
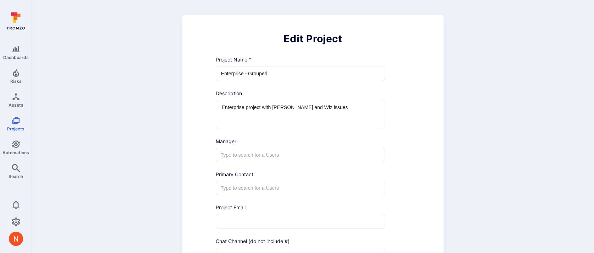
click at [244, 69] on input "Enterprise - Grouped" at bounding box center [300, 73] width 169 height 14
paste input ": Enterprise Team"
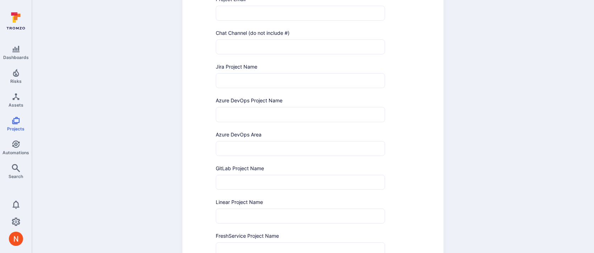
scroll to position [322, 0]
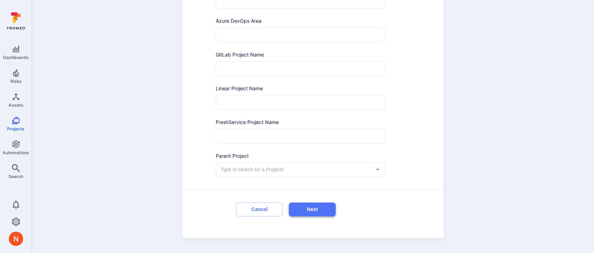
type input "Enterprise: Enterprise Team"
click at [300, 207] on button "Next" at bounding box center [312, 209] width 47 height 14
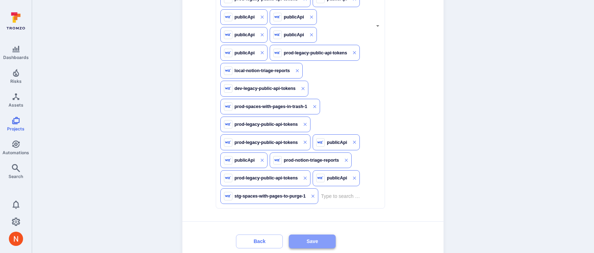
click at [299, 242] on button "Save" at bounding box center [312, 241] width 47 height 14
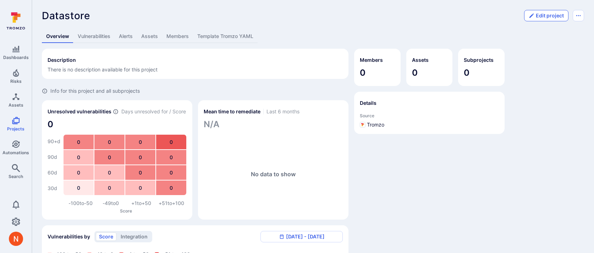
click at [546, 12] on button "Edit project" at bounding box center [546, 15] width 44 height 11
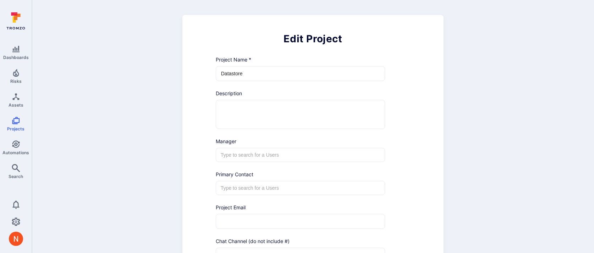
click at [229, 65] on div "Project Name * Datastore ​" at bounding box center [297, 67] width 175 height 34
click at [229, 76] on input "Datastore" at bounding box center [300, 73] width 169 height 14
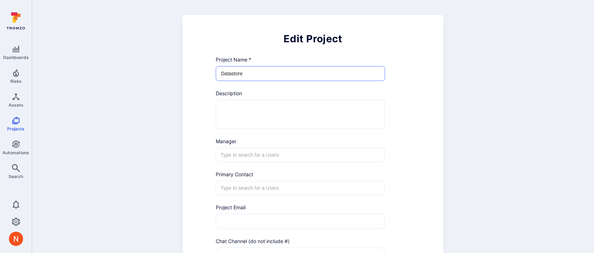
paste input ": Datastore Infra"
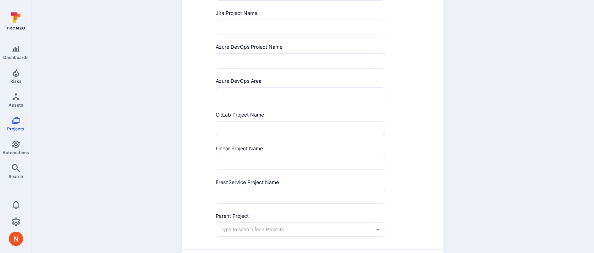
scroll to position [322, 0]
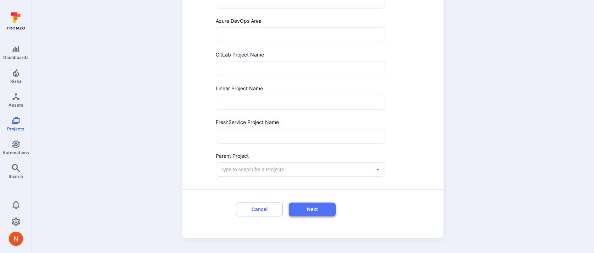
type input "Datastore: Datastore Infra"
click at [317, 212] on button "Next" at bounding box center [312, 209] width 47 height 14
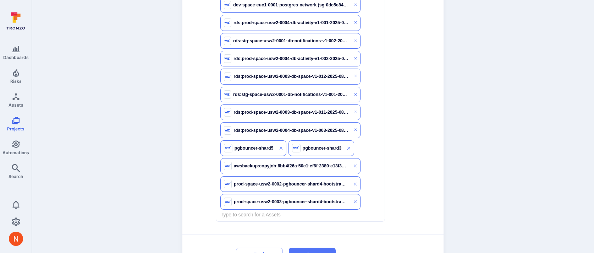
scroll to position [1756, 0]
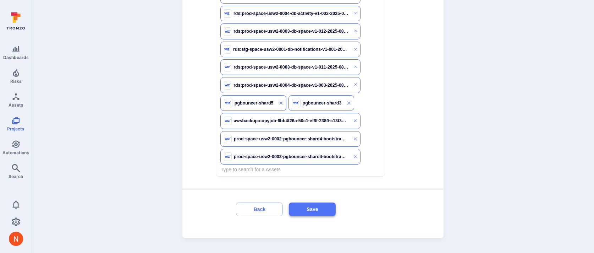
click at [303, 210] on button "Save" at bounding box center [312, 209] width 47 height 14
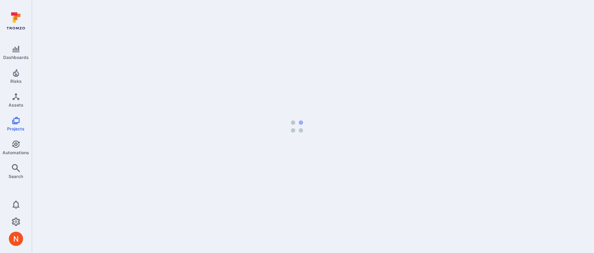
scroll to position [0, 0]
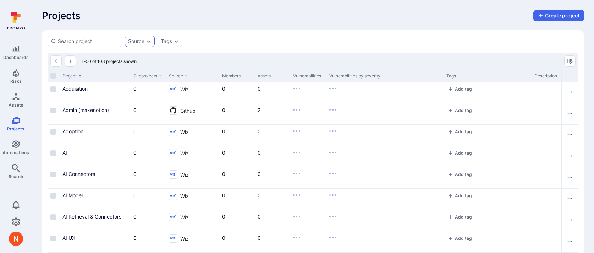
click at [141, 40] on div "Source" at bounding box center [136, 41] width 16 height 6
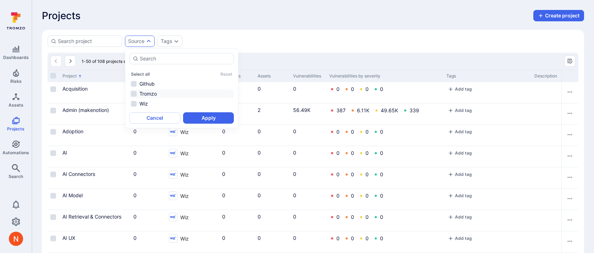
click at [134, 94] on li "Tromzo" at bounding box center [182, 93] width 104 height 9
click at [195, 116] on button "Apply" at bounding box center [208, 117] width 51 height 11
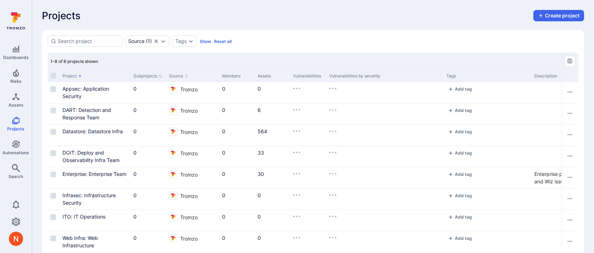
scroll to position [15, 0]
